Goal: Task Accomplishment & Management: Manage account settings

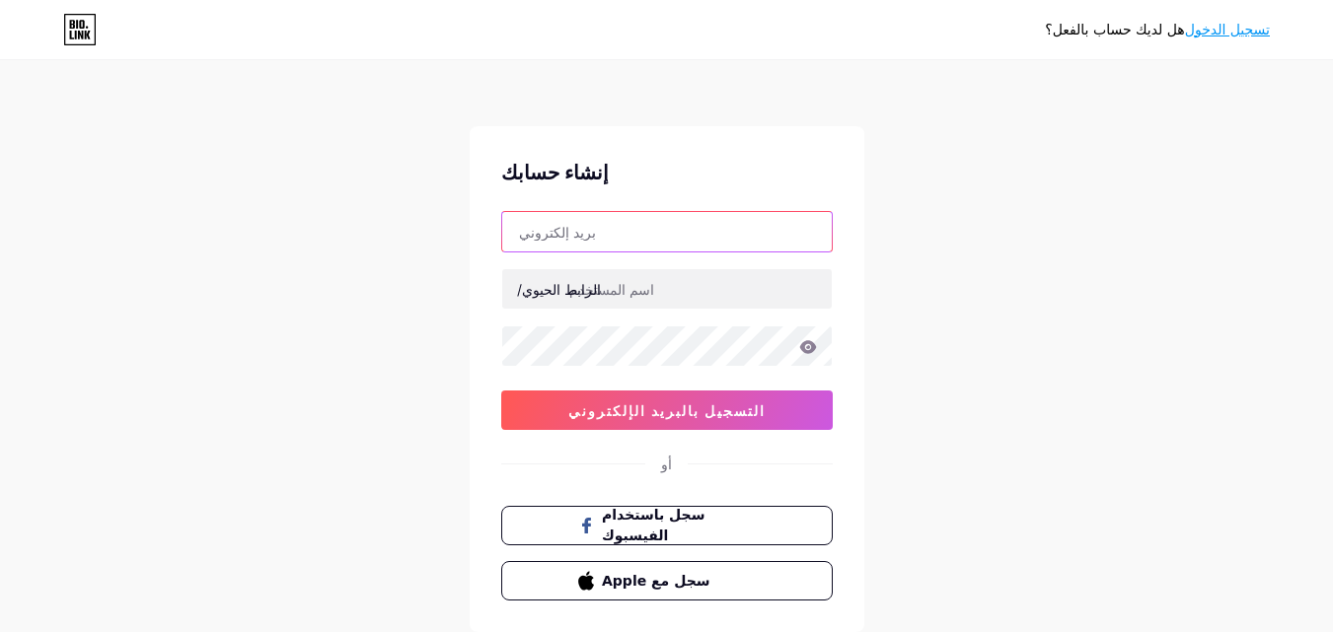
click at [647, 221] on input "text" at bounding box center [667, 231] width 330 height 39
drag, startPoint x: 1061, startPoint y: 237, endPoint x: 1140, endPoint y: 169, distance: 104.2
click at [1061, 237] on div "هل لديك حساب بالفعل؟ تسجيل الدخول إنشاء حسابك الرابط الحيوي/ 0cAFcWeA6oeD0LkKHH…" at bounding box center [666, 377] width 1333 height 755
click at [1238, 31] on font "تسجيل الدخول" at bounding box center [1227, 30] width 85 height 16
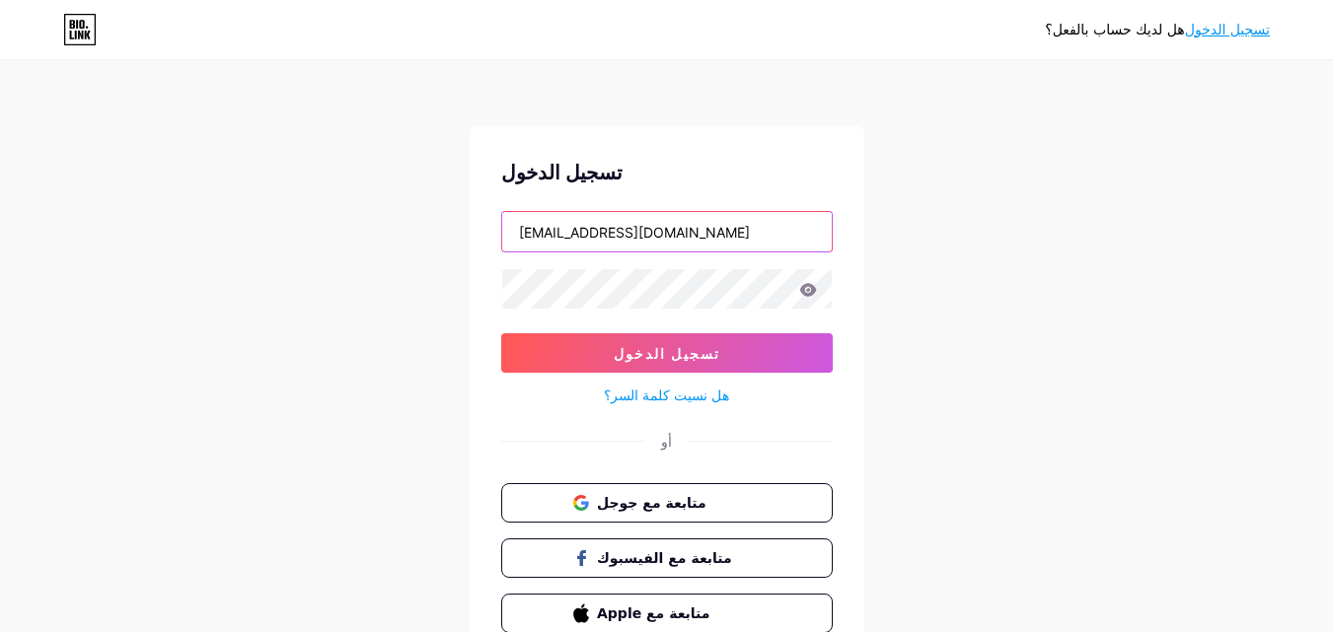
click at [767, 233] on input "[EMAIL_ADDRESS][DOMAIN_NAME]" at bounding box center [667, 231] width 330 height 39
type input "[EMAIL_ADDRESS][DOMAIN_NAME]"
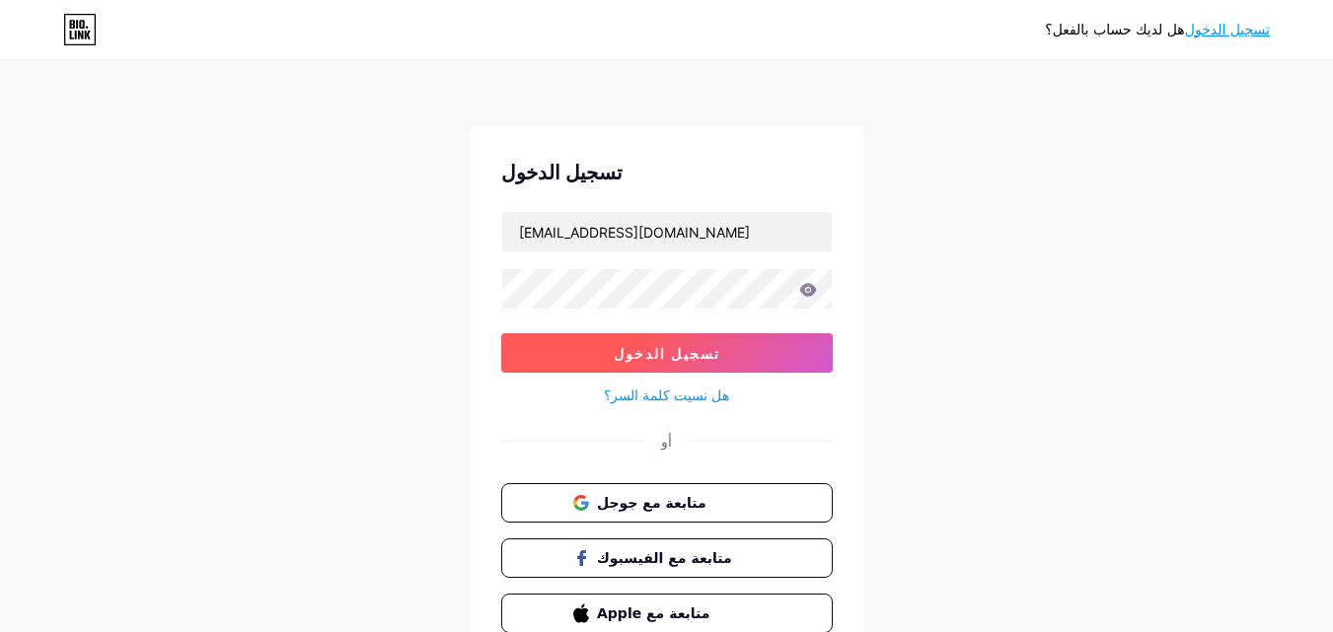
click at [728, 340] on button "تسجيل الدخول" at bounding box center [667, 352] width 332 height 39
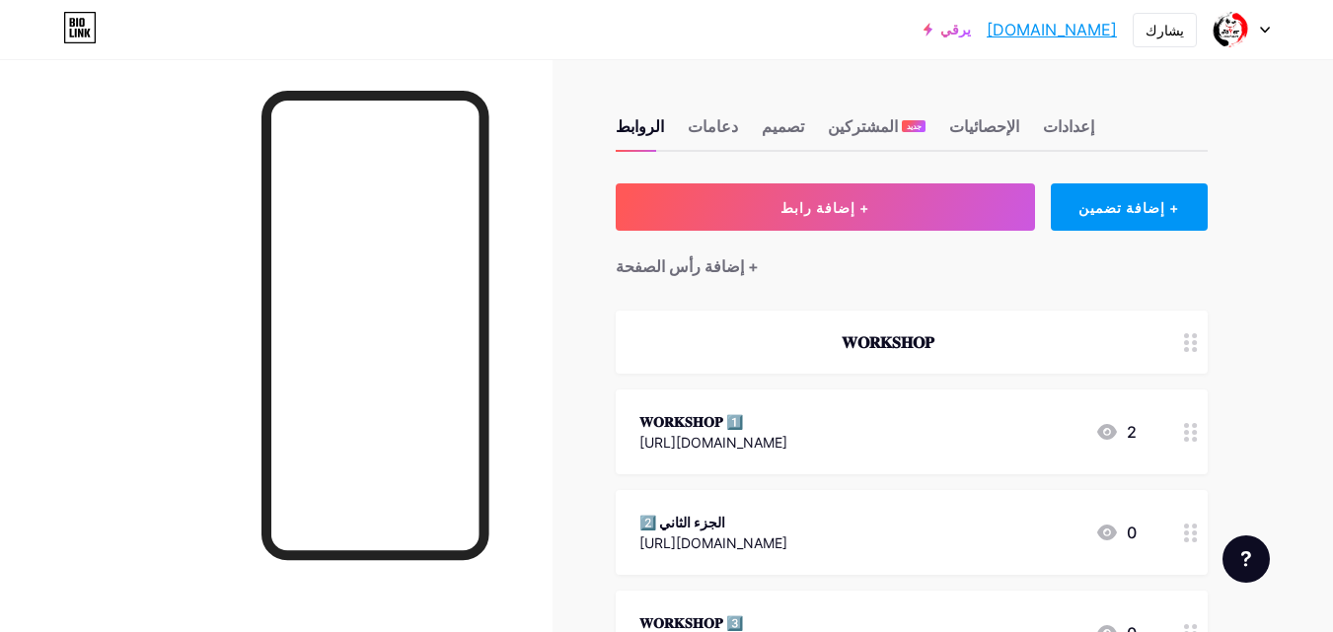
drag, startPoint x: 1111, startPoint y: 432, endPoint x: 1325, endPoint y: 97, distance: 397.9
